Goal: Information Seeking & Learning: Learn about a topic

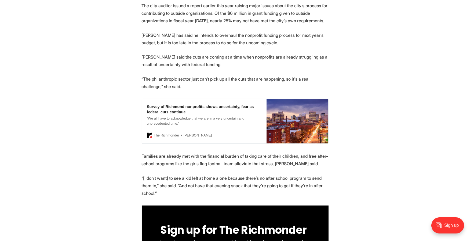
scroll to position [600, 0]
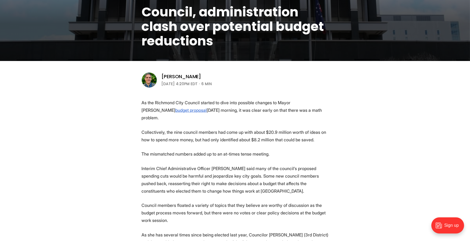
scroll to position [121, 0]
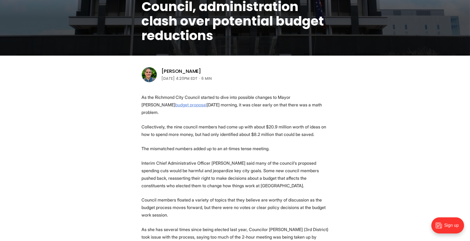
click at [176, 102] on u "budget proposal" at bounding box center [191, 104] width 31 height 5
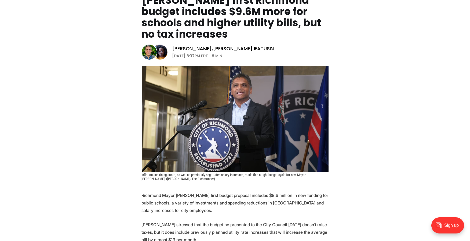
scroll to position [72, 0]
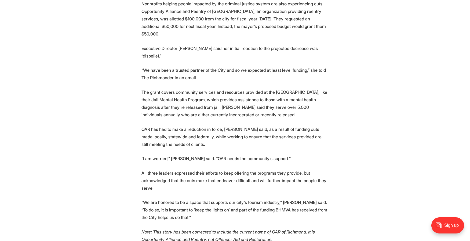
scroll to position [1263, 0]
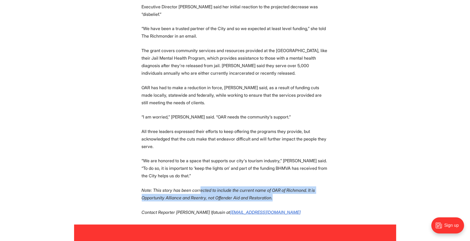
drag, startPoint x: 285, startPoint y: 176, endPoint x: 204, endPoint y: 171, distance: 82.0
click at [204, 186] on p "Note: This story has been corrected to include the current name of OAR of Richm…" at bounding box center [235, 193] width 187 height 15
click at [204, 187] on em "Note: This story has been corrected to include the current name of OAR of Richm…" at bounding box center [228, 193] width 173 height 13
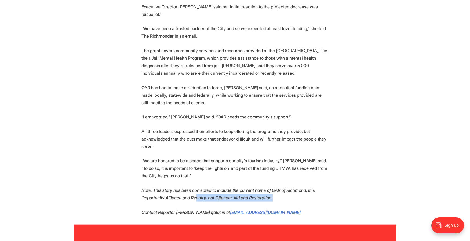
drag, startPoint x: 281, startPoint y: 174, endPoint x: 197, endPoint y: 174, distance: 83.8
click at [197, 186] on p "Note: This story has been corrected to include the current name of OAR of Richm…" at bounding box center [235, 193] width 187 height 15
click at [197, 187] on em "Note: This story has been corrected to include the current name of OAR of Richm…" at bounding box center [228, 193] width 173 height 13
